Goal: Find specific page/section: Find specific page/section

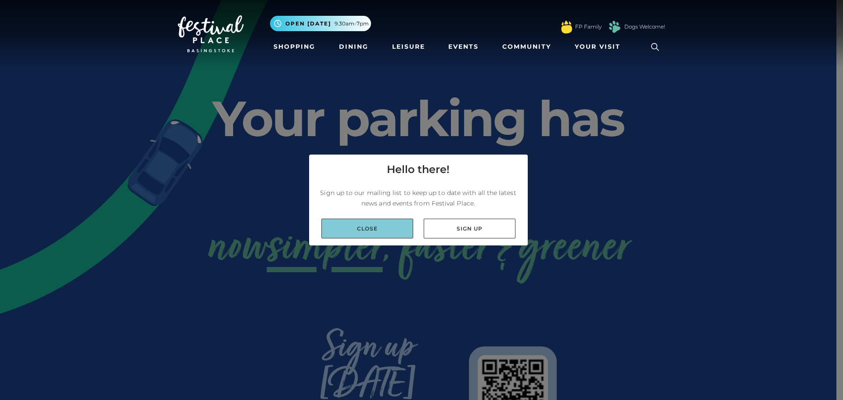
click at [359, 226] on link "Close" at bounding box center [367, 229] width 92 height 20
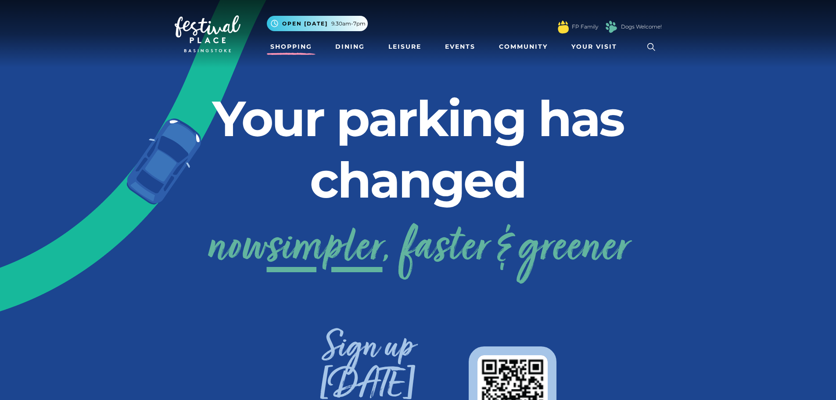
click at [274, 48] on link "Shopping" at bounding box center [291, 47] width 49 height 16
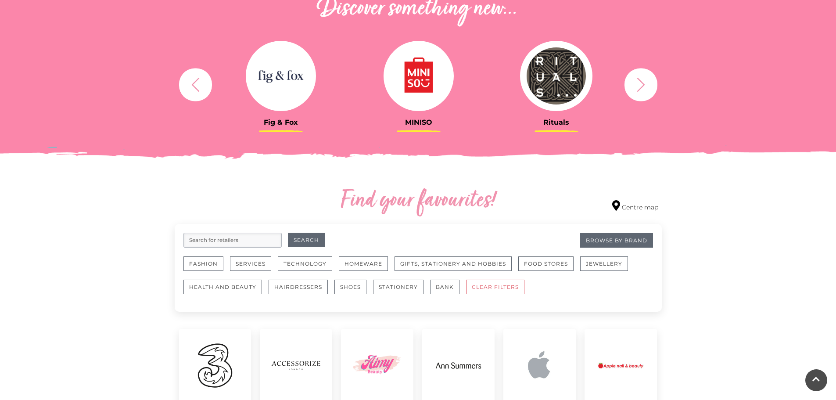
scroll to position [351, 0]
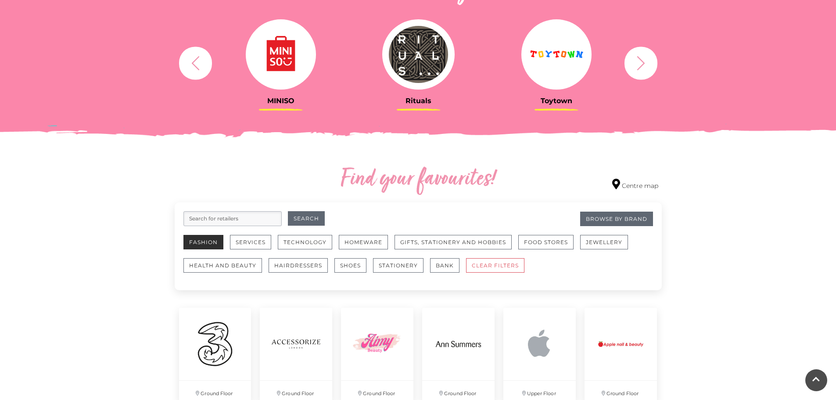
click at [192, 244] on button "Fashion" at bounding box center [203, 242] width 40 height 14
